Goal: Entertainment & Leisure: Consume media (video, audio)

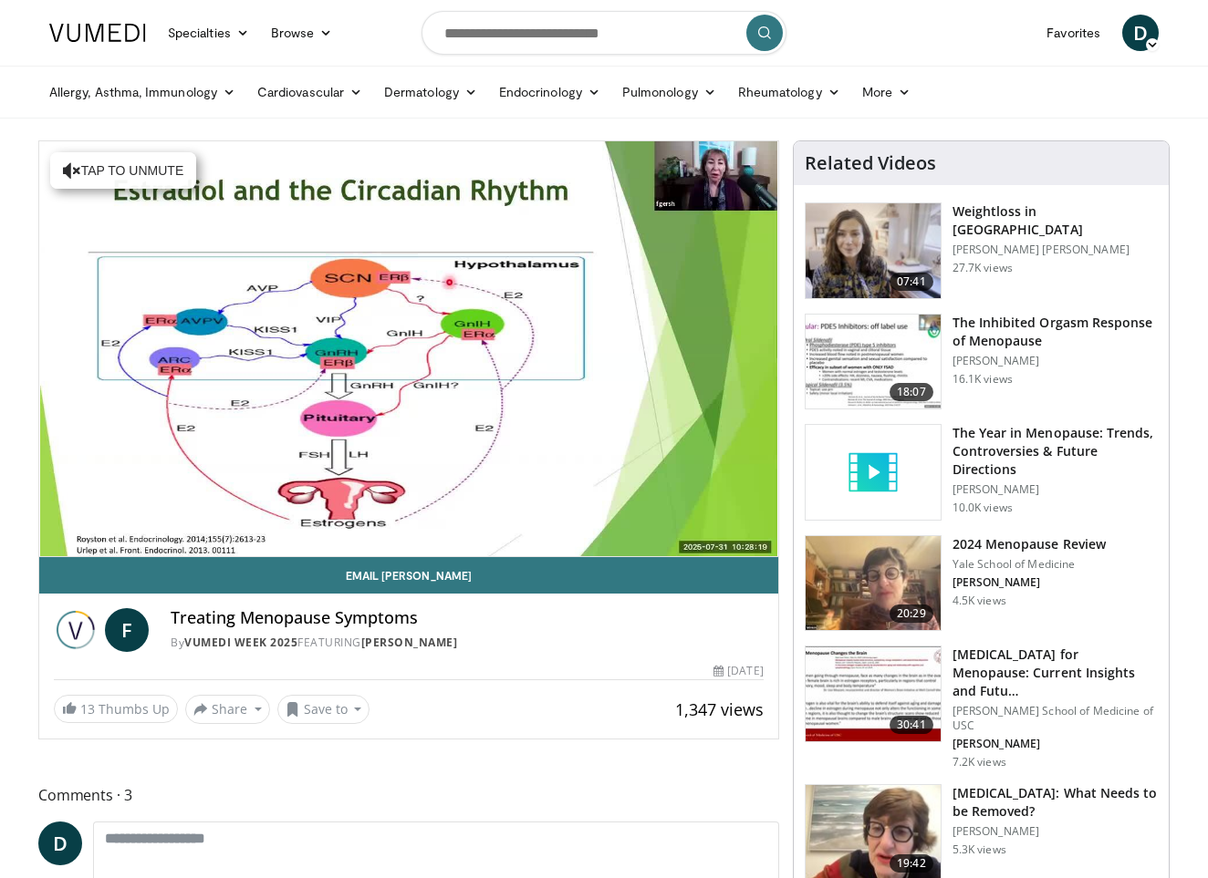
click at [982, 327] on h3 "The Inhibited Orgasm Response of Menopause" at bounding box center [1054, 332] width 205 height 36
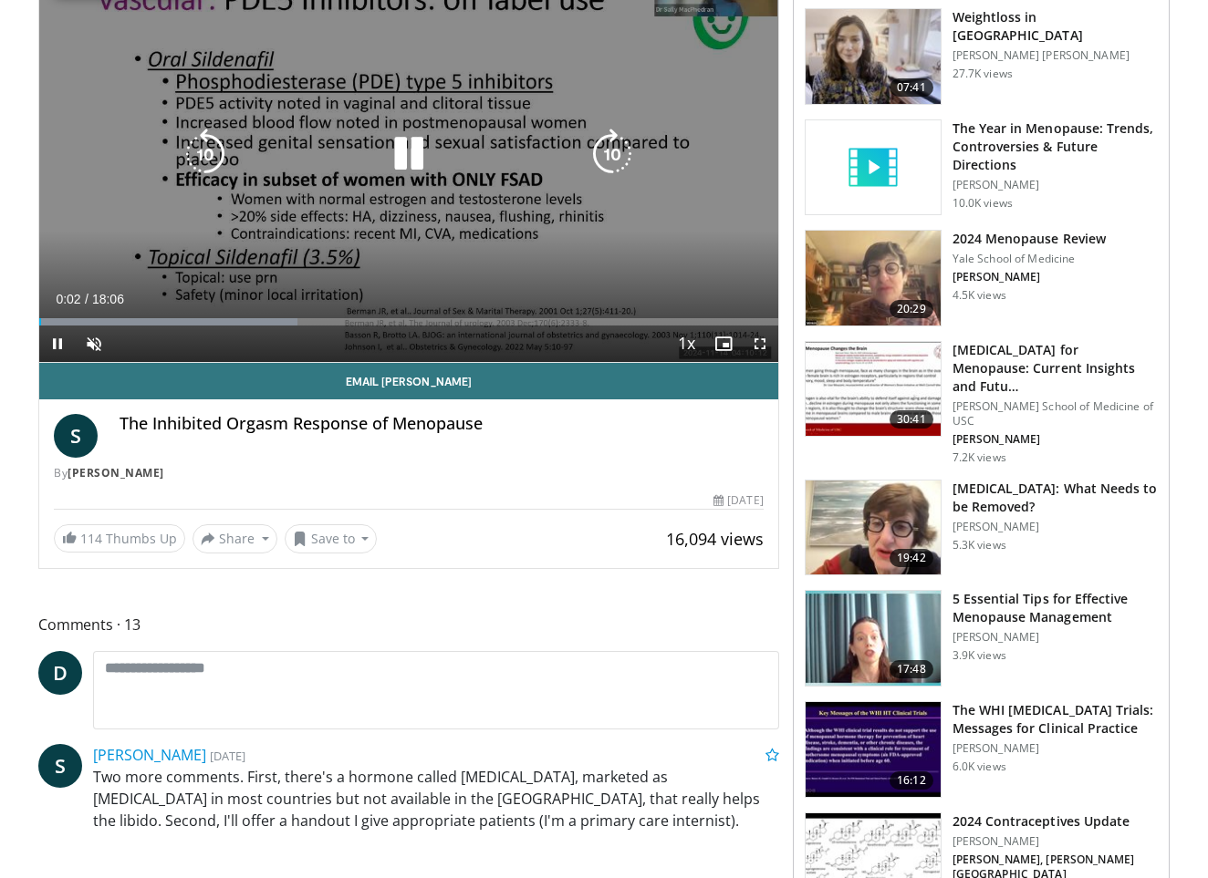
scroll to position [196, 0]
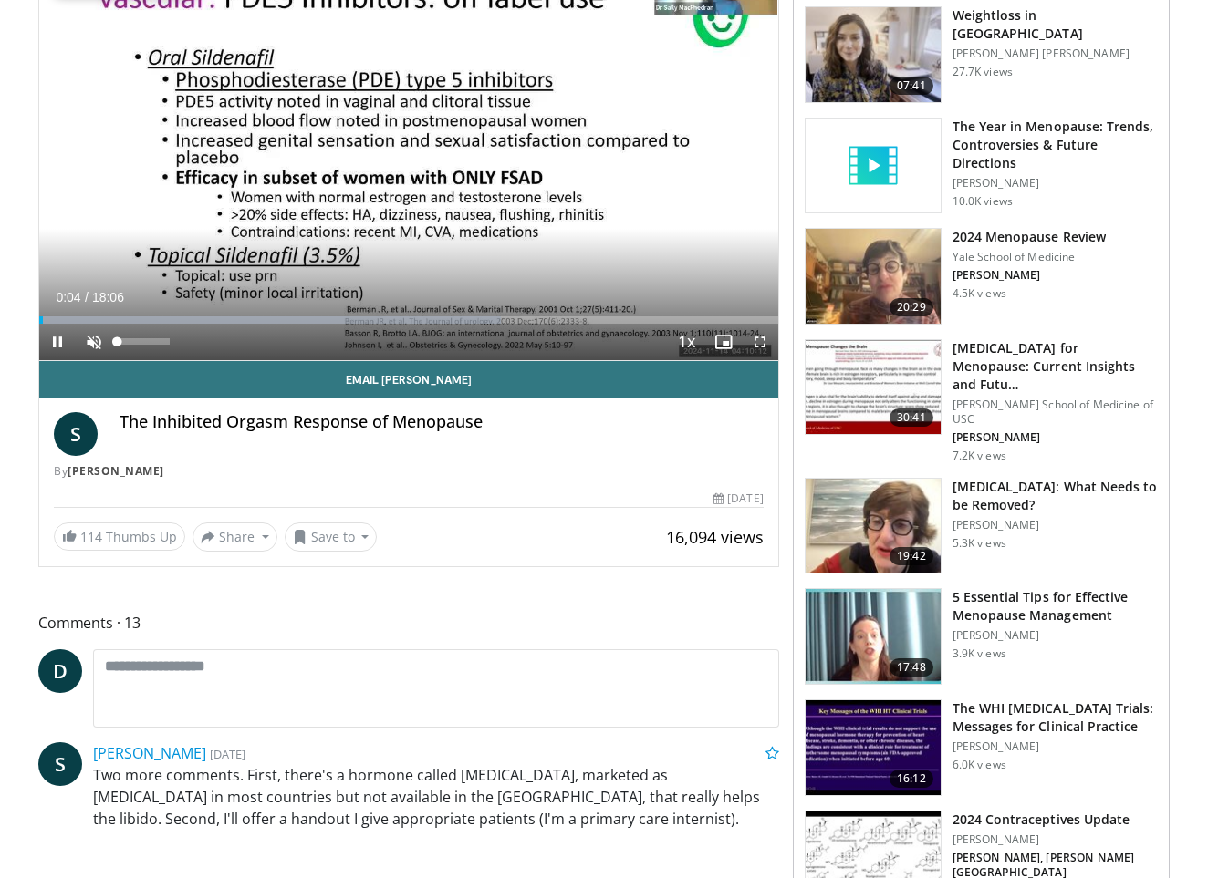
click at [89, 340] on span "Video Player" at bounding box center [94, 342] width 36 height 36
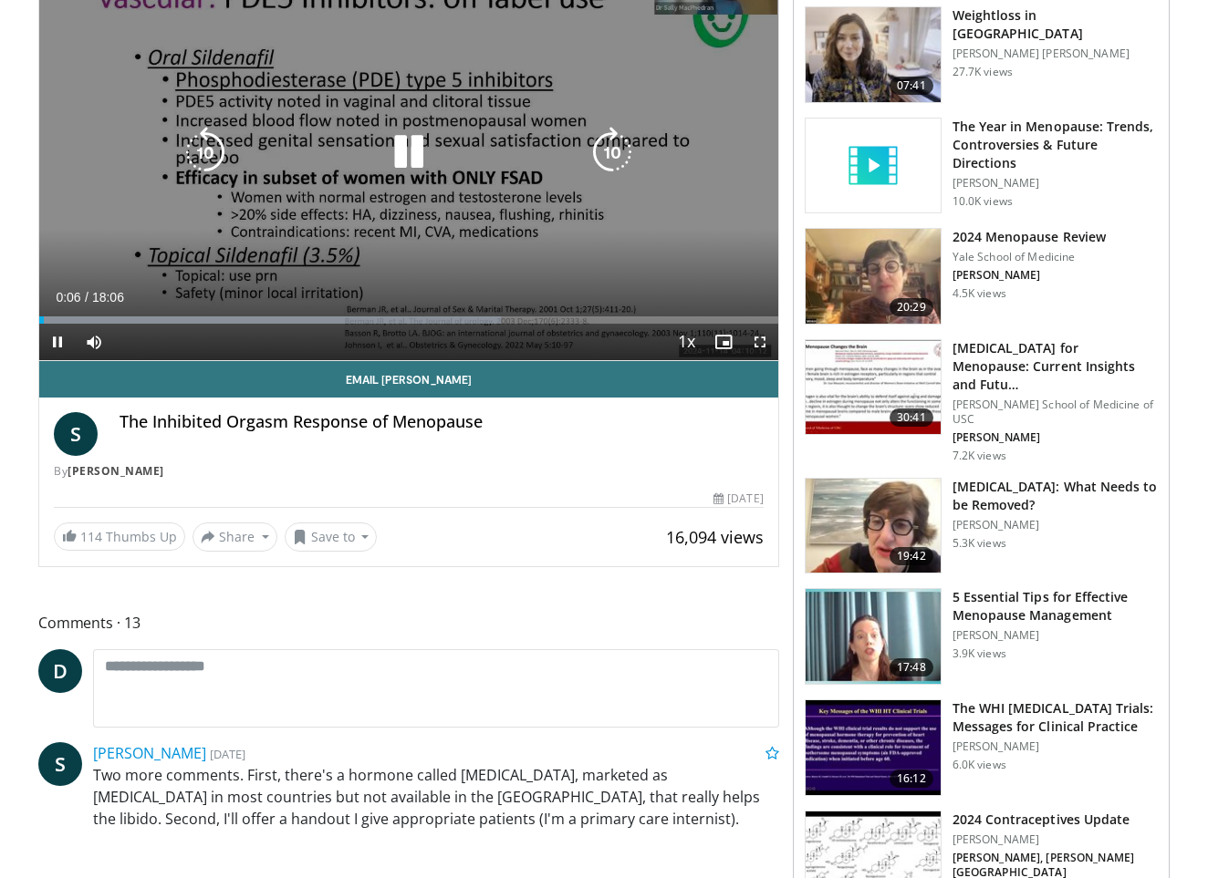
scroll to position [191, 0]
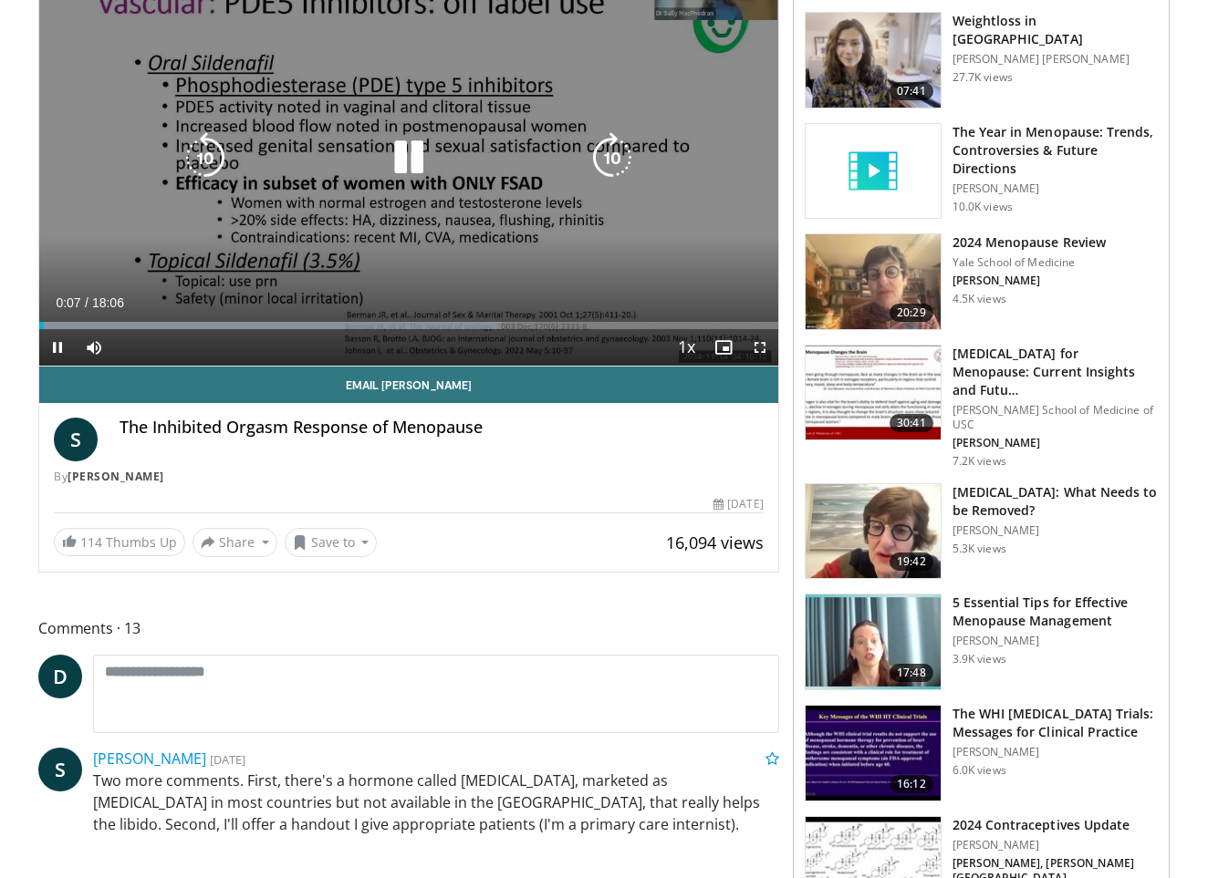
click at [407, 164] on icon "Video Player" at bounding box center [408, 157] width 51 height 51
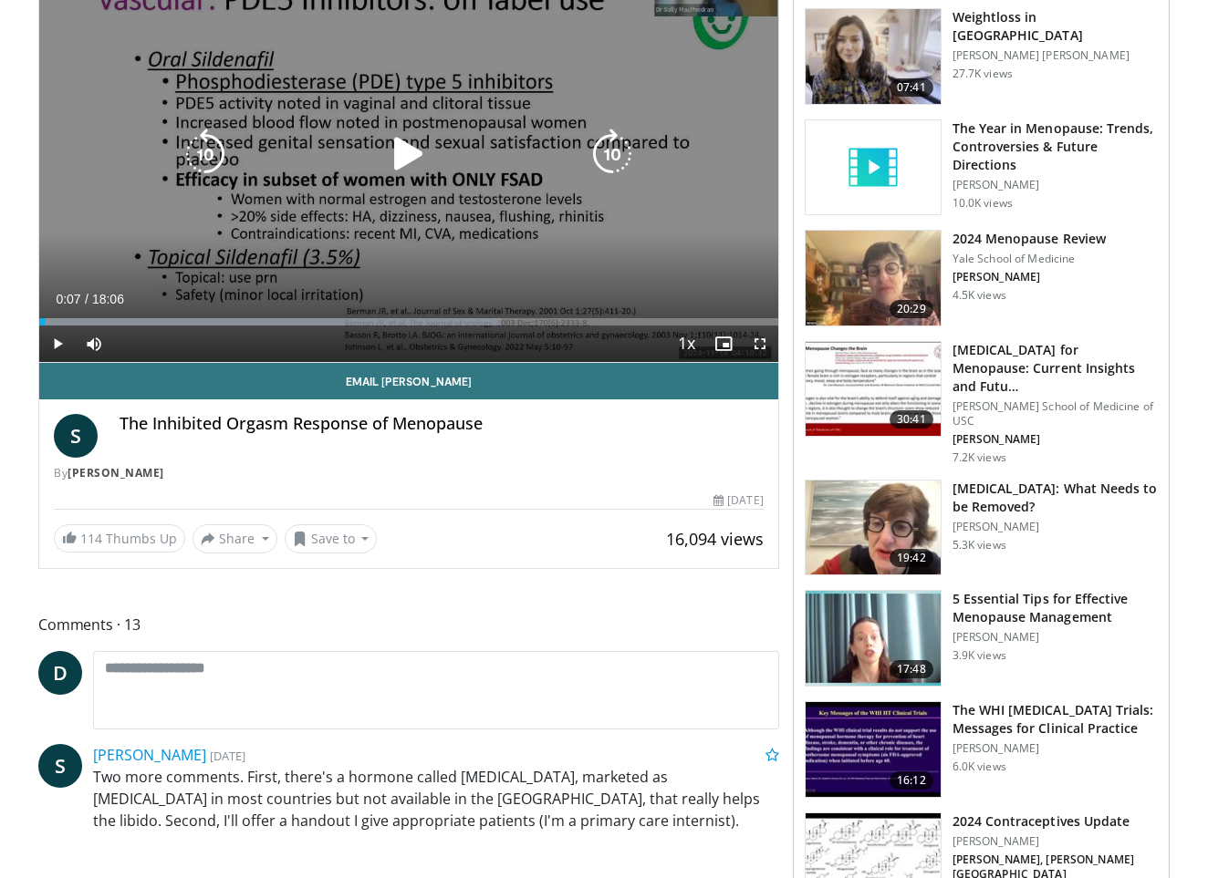
scroll to position [194, 1]
click at [405, 158] on icon "Video Player" at bounding box center [408, 154] width 51 height 51
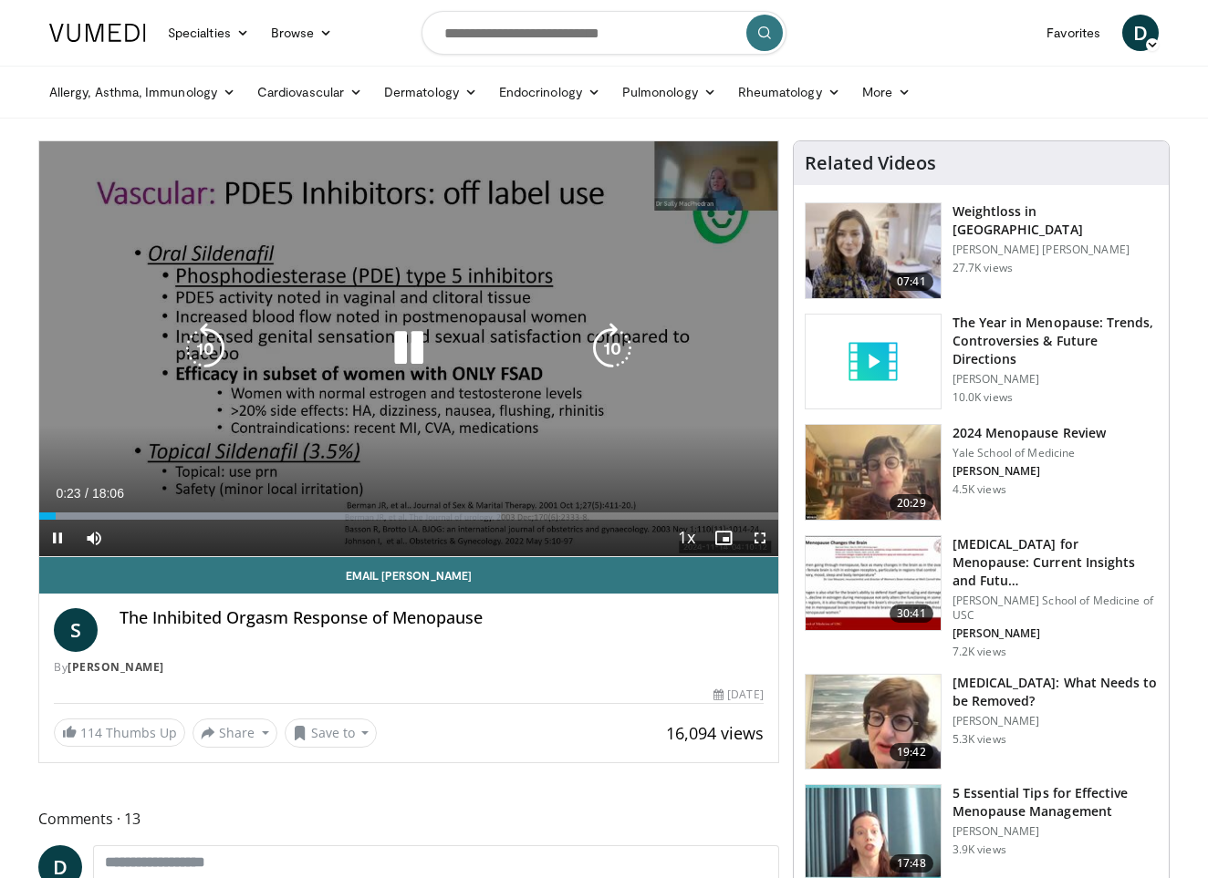
scroll to position [0, 0]
